Goal: Navigation & Orientation: Find specific page/section

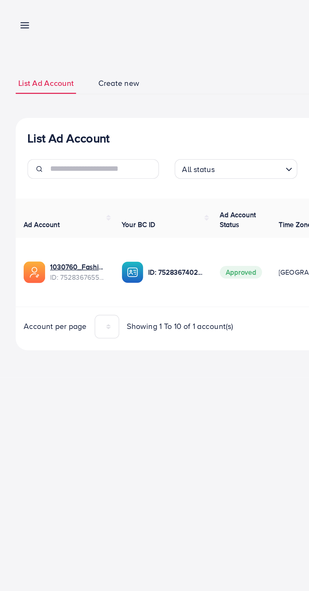
click at [16, 15] on line at bounding box center [16, 15] width 5 height 0
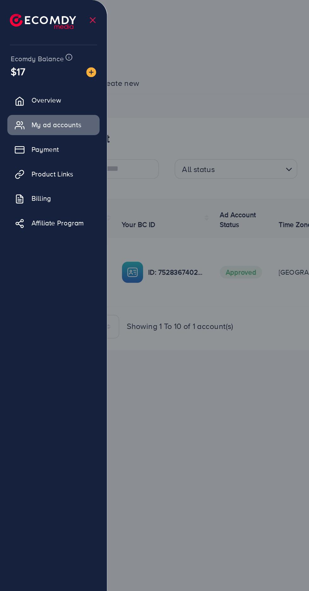
click at [25, 79] on span "My ad accounts" at bounding box center [36, 80] width 32 height 6
click at [149, 283] on div at bounding box center [154, 354] width 309 height 709
